Goal: Transaction & Acquisition: Purchase product/service

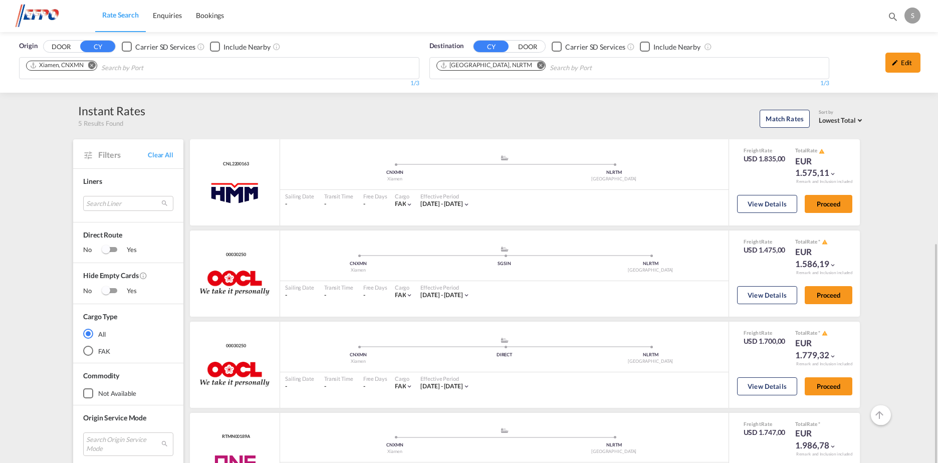
scroll to position [150, 0]
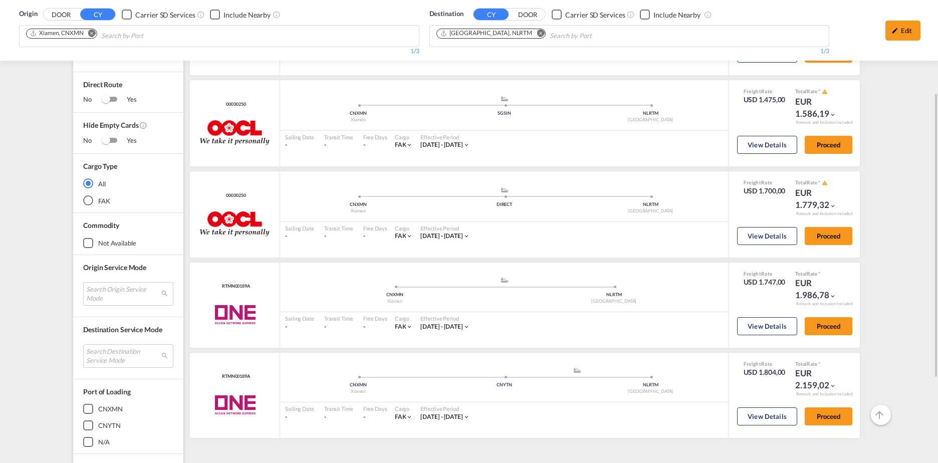
click at [93, 32] on md-icon "Remove" at bounding box center [92, 34] width 8 height 8
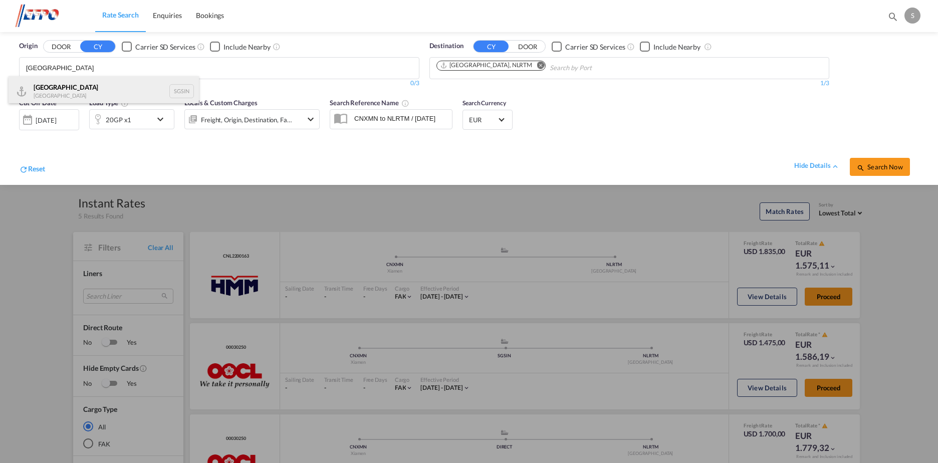
type input "[GEOGRAPHIC_DATA]"
click at [126, 94] on div "Singapore Singapore SGSIN" at bounding box center [104, 91] width 190 height 30
click at [882, 165] on span "Search Now" at bounding box center [880, 167] width 46 height 8
